Goal: Transaction & Acquisition: Purchase product/service

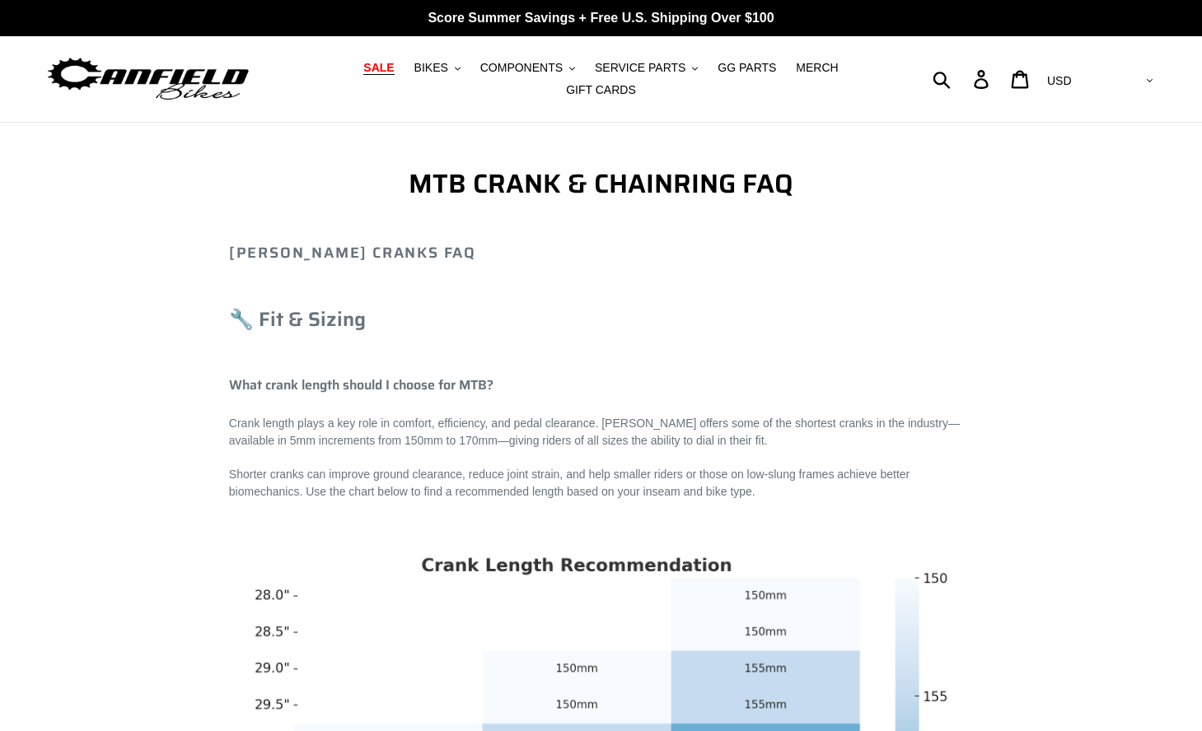
click at [382, 73] on span "SALE" at bounding box center [378, 68] width 30 height 14
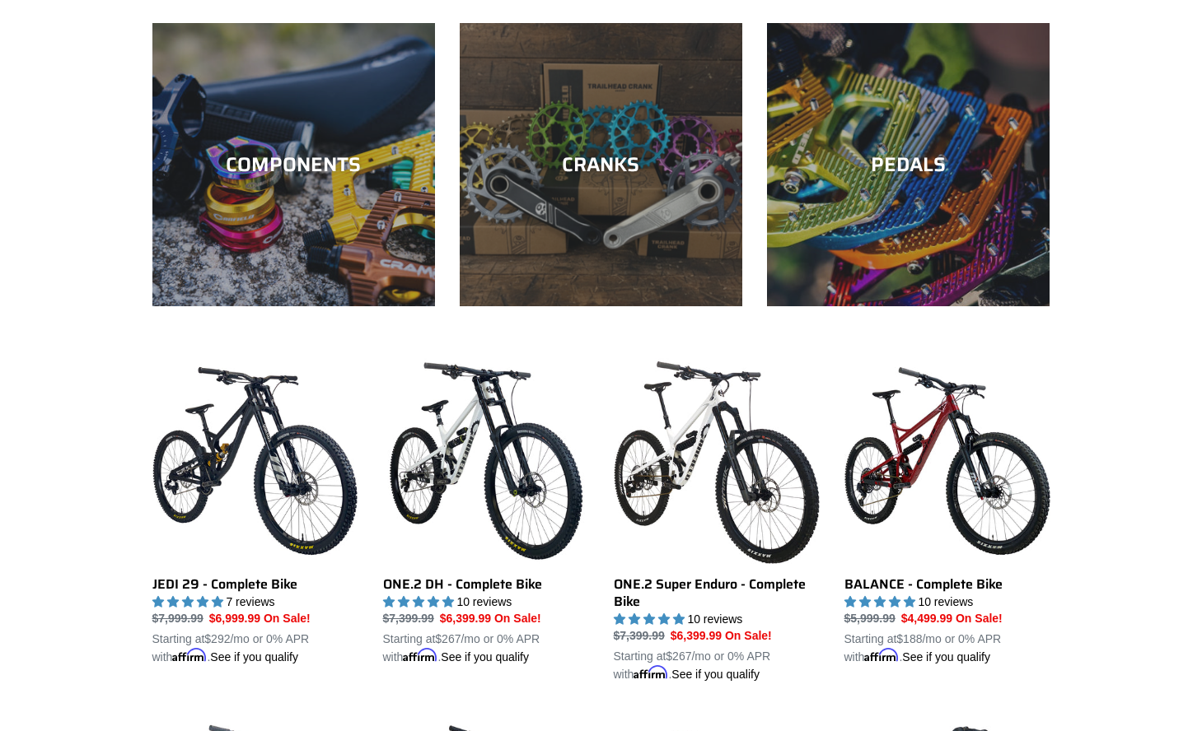
scroll to position [665, 0]
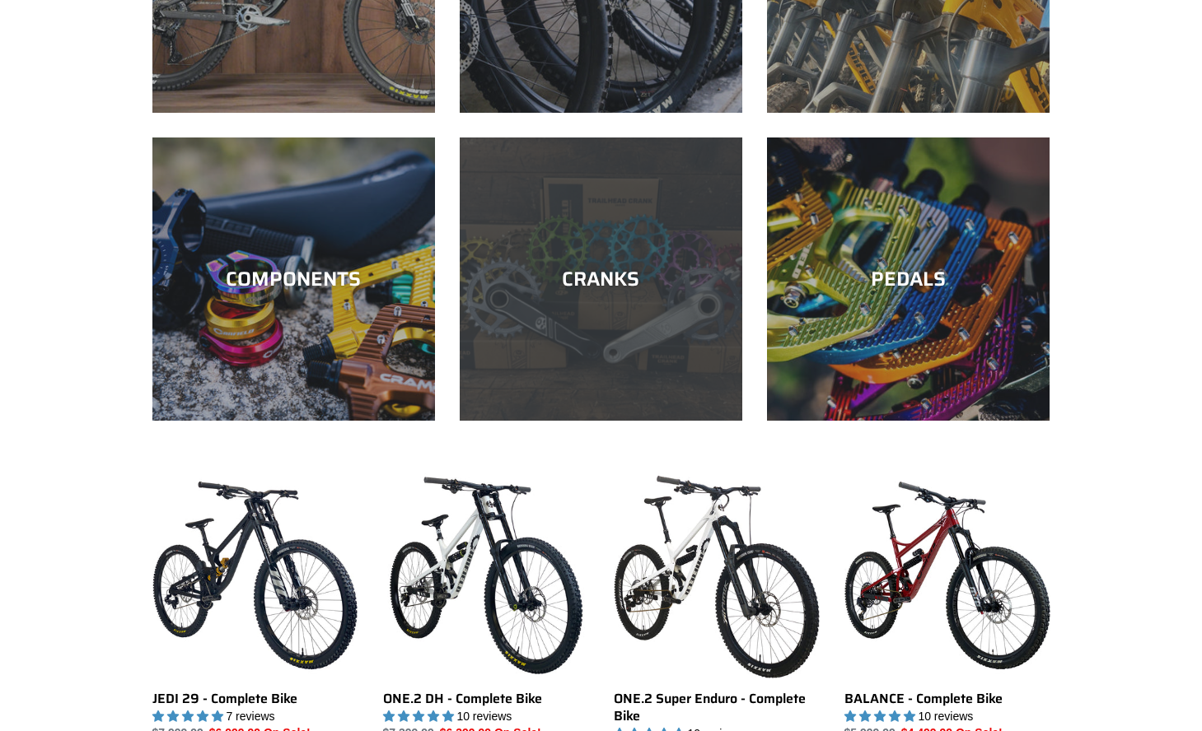
click at [544, 421] on div "CRANKS" at bounding box center [601, 421] width 282 height 0
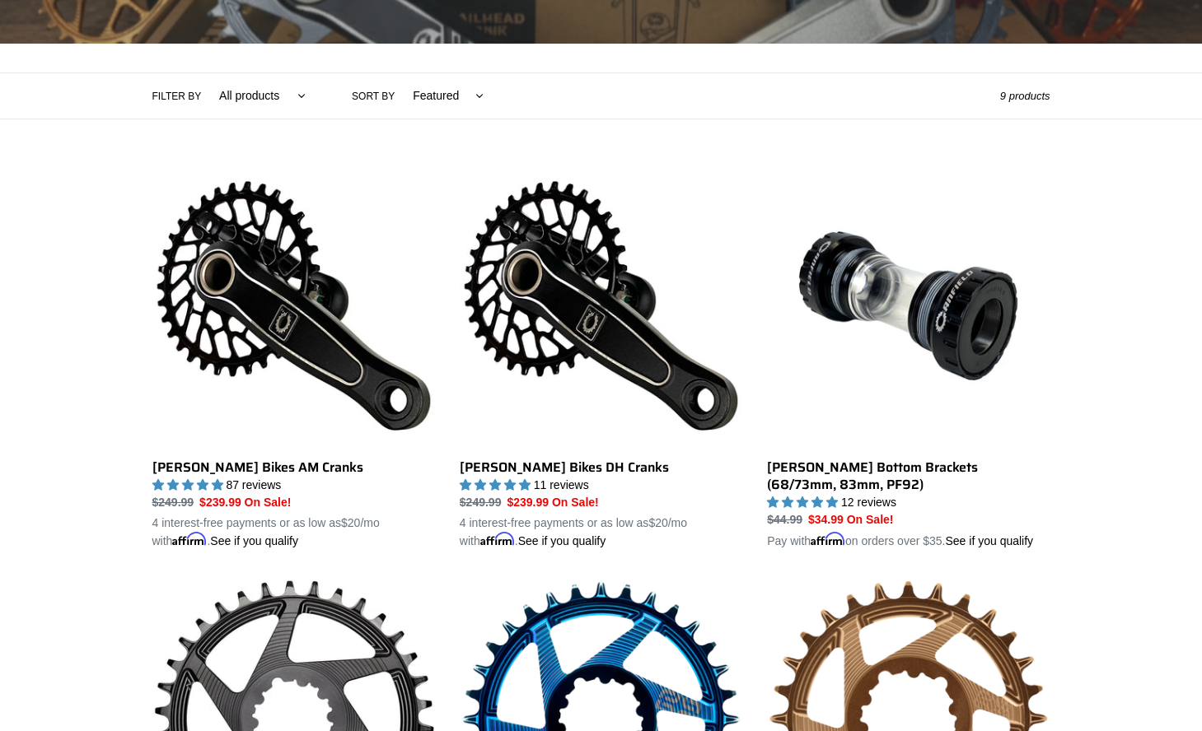
scroll to position [458, 0]
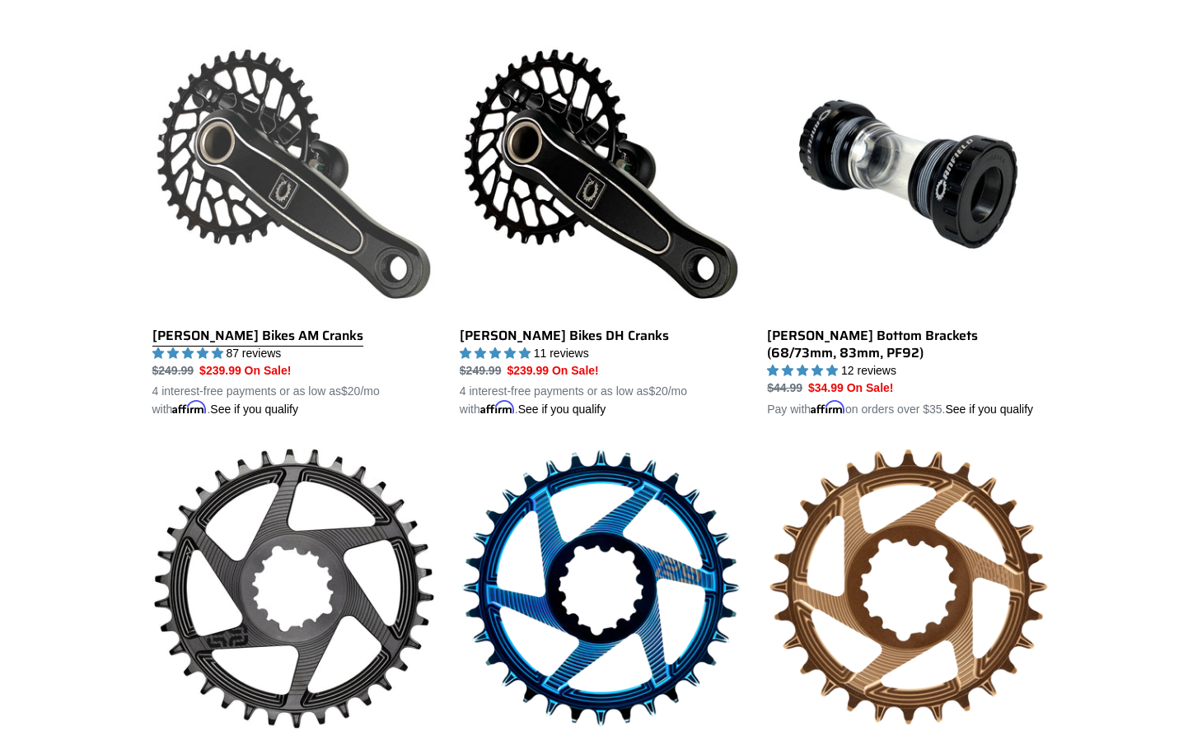
click at [324, 237] on link "[PERSON_NAME] Bikes AM Cranks" at bounding box center [293, 225] width 282 height 385
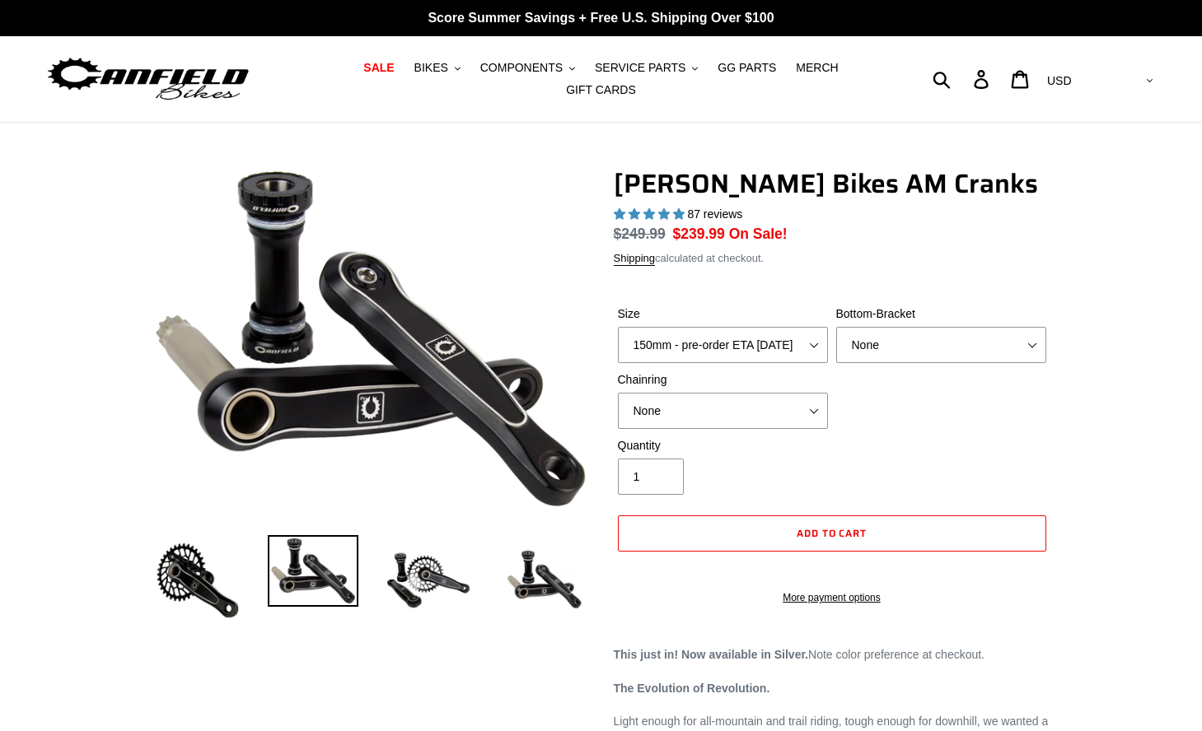
select select "highest-rating"
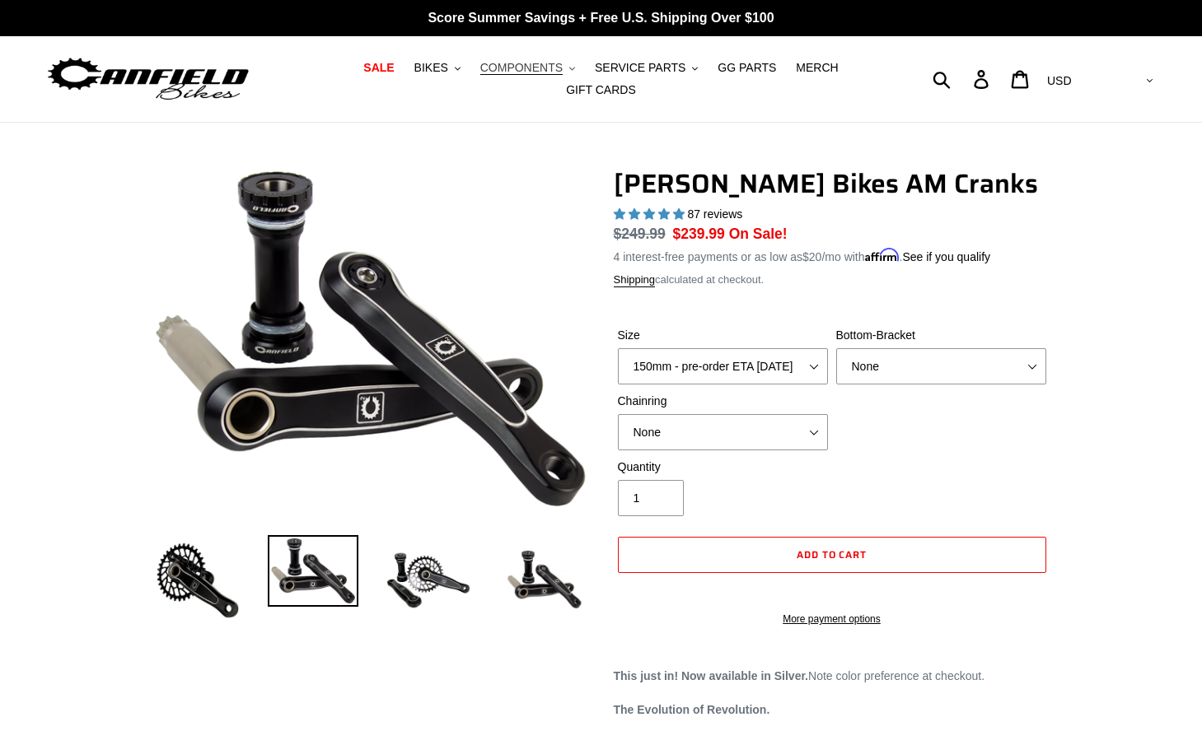
click at [538, 75] on button "COMPONENTS .cls-1{fill:#231f20}" at bounding box center [527, 68] width 111 height 22
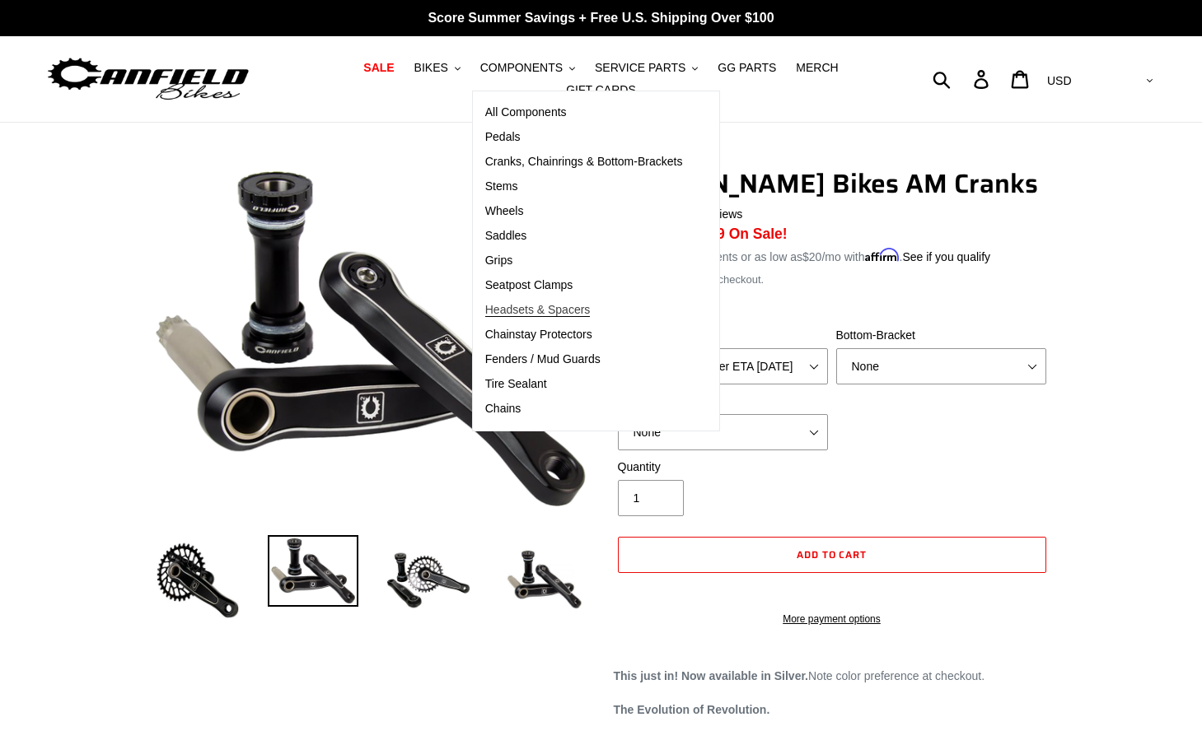
click at [551, 306] on span "Headsets & Spacers" at bounding box center [537, 310] width 105 height 14
